Goal: Task Accomplishment & Management: Manage account settings

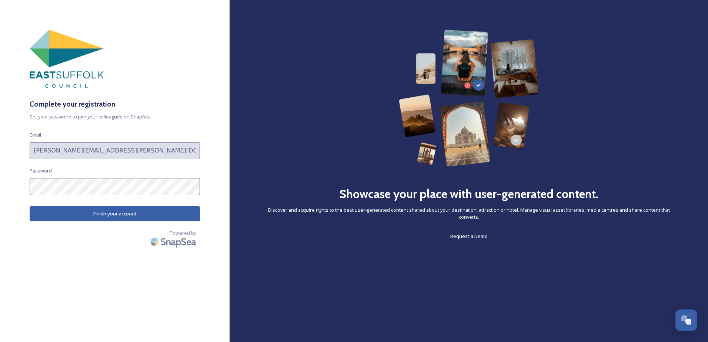
click at [103, 211] on button "Finish your account" at bounding box center [115, 213] width 170 height 15
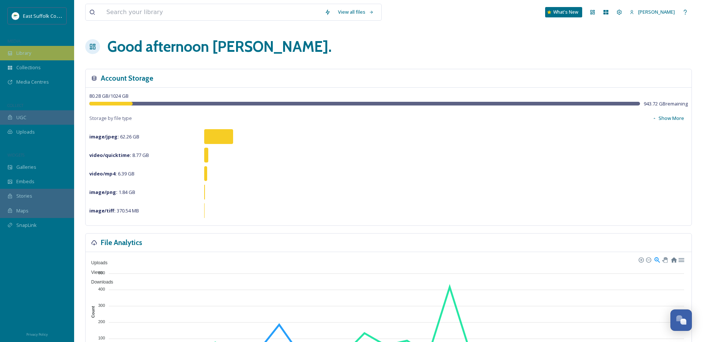
click at [27, 50] on span "Library" at bounding box center [23, 53] width 15 height 7
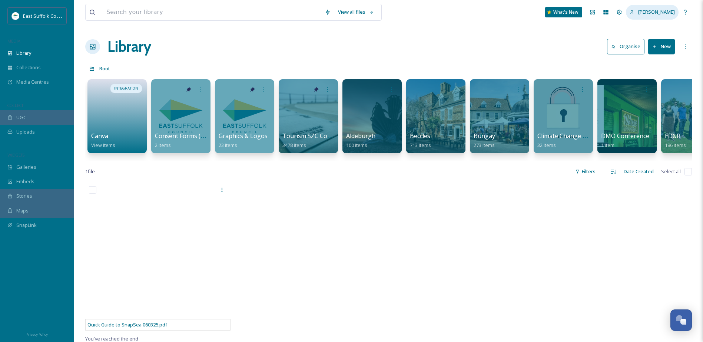
click at [648, 12] on span "[PERSON_NAME]" at bounding box center [656, 12] width 37 height 7
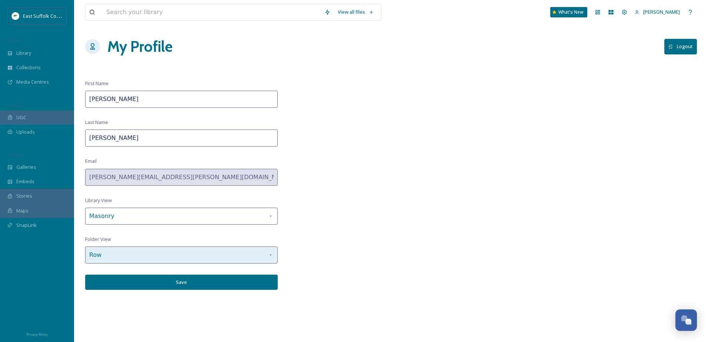
click at [269, 256] on icon at bounding box center [271, 255] width 6 height 6
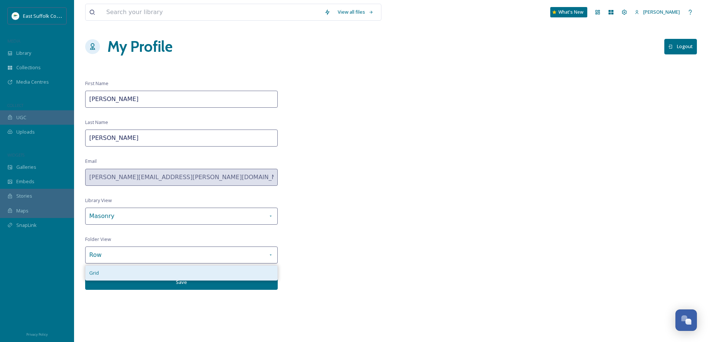
click at [130, 271] on div "Grid" at bounding box center [182, 273] width 192 height 14
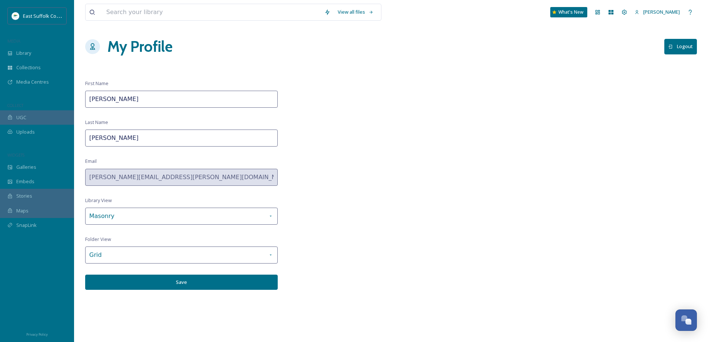
click at [187, 284] on button "Save" at bounding box center [181, 282] width 193 height 15
click at [180, 285] on button "Save" at bounding box center [181, 282] width 193 height 15
click at [19, 49] on div "Library" at bounding box center [37, 53] width 74 height 14
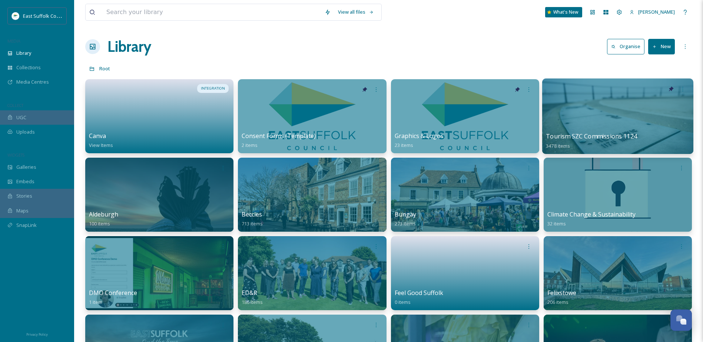
click at [562, 122] on div at bounding box center [617, 117] width 151 height 76
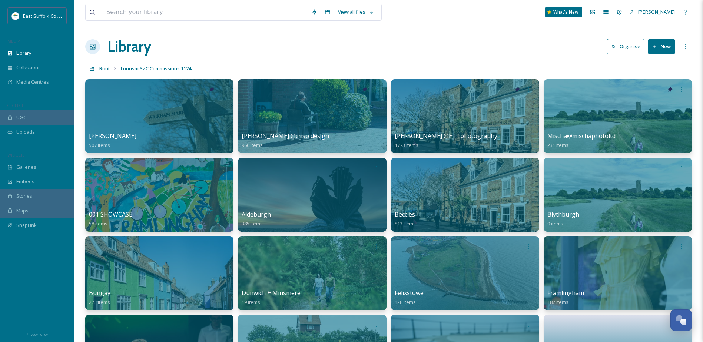
click at [300, 39] on div "Library Organise New" at bounding box center [388, 47] width 606 height 22
